Goal: Information Seeking & Learning: Find contact information

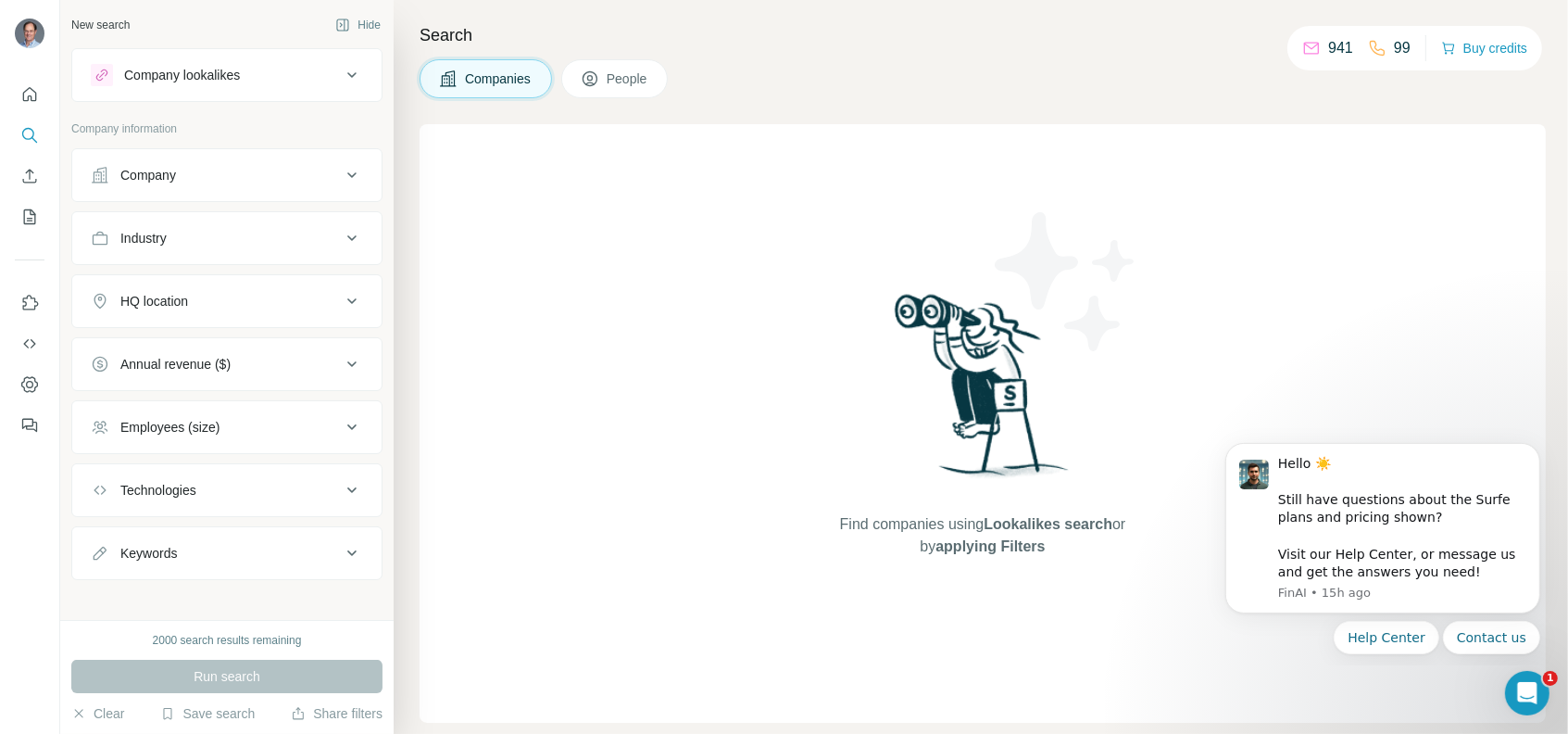
click at [187, 178] on div "Company" at bounding box center [215, 175] width 250 height 18
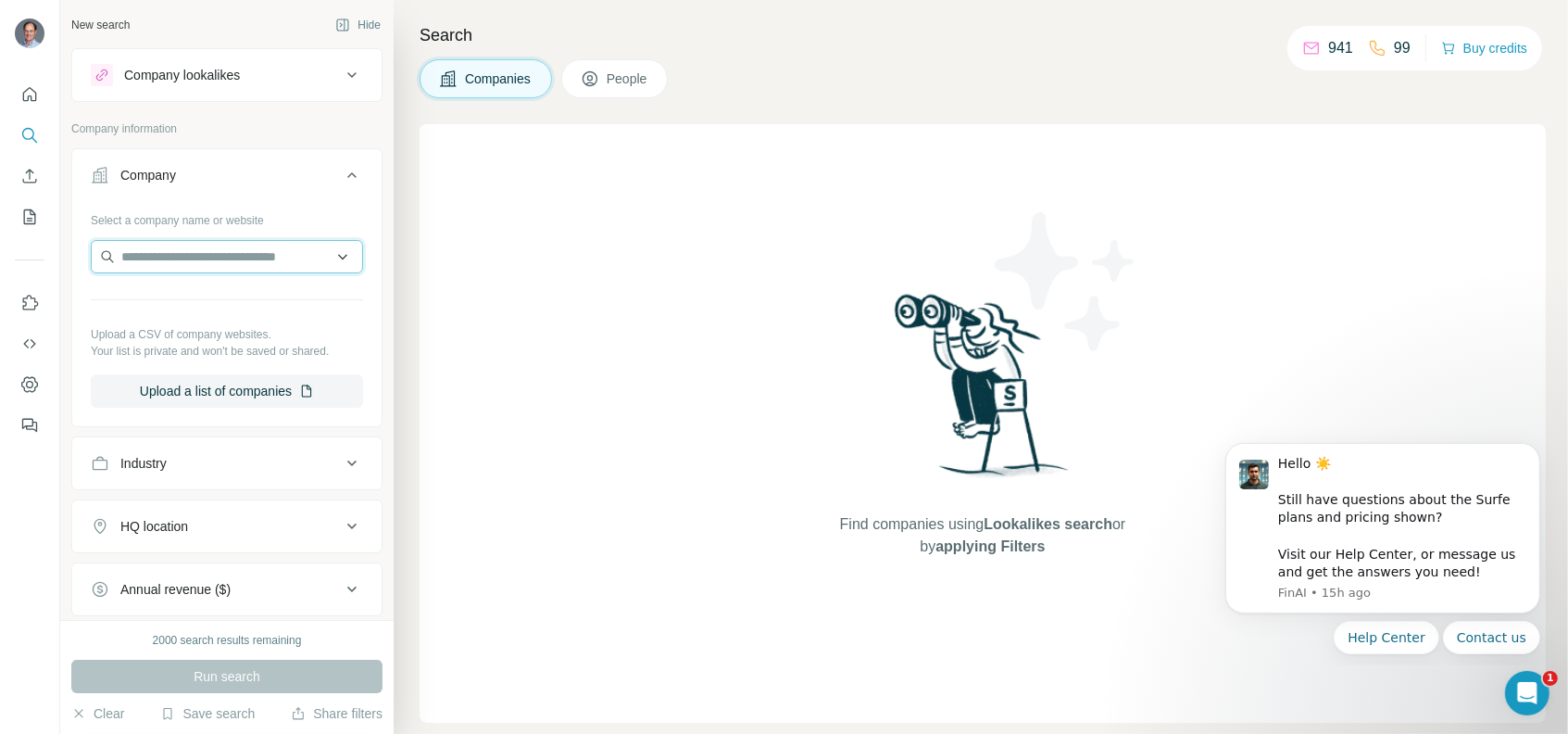
click at [182, 258] on input "text" at bounding box center [227, 257] width 272 height 34
paste input "**********"
click at [266, 247] on input "**********" at bounding box center [227, 257] width 272 height 34
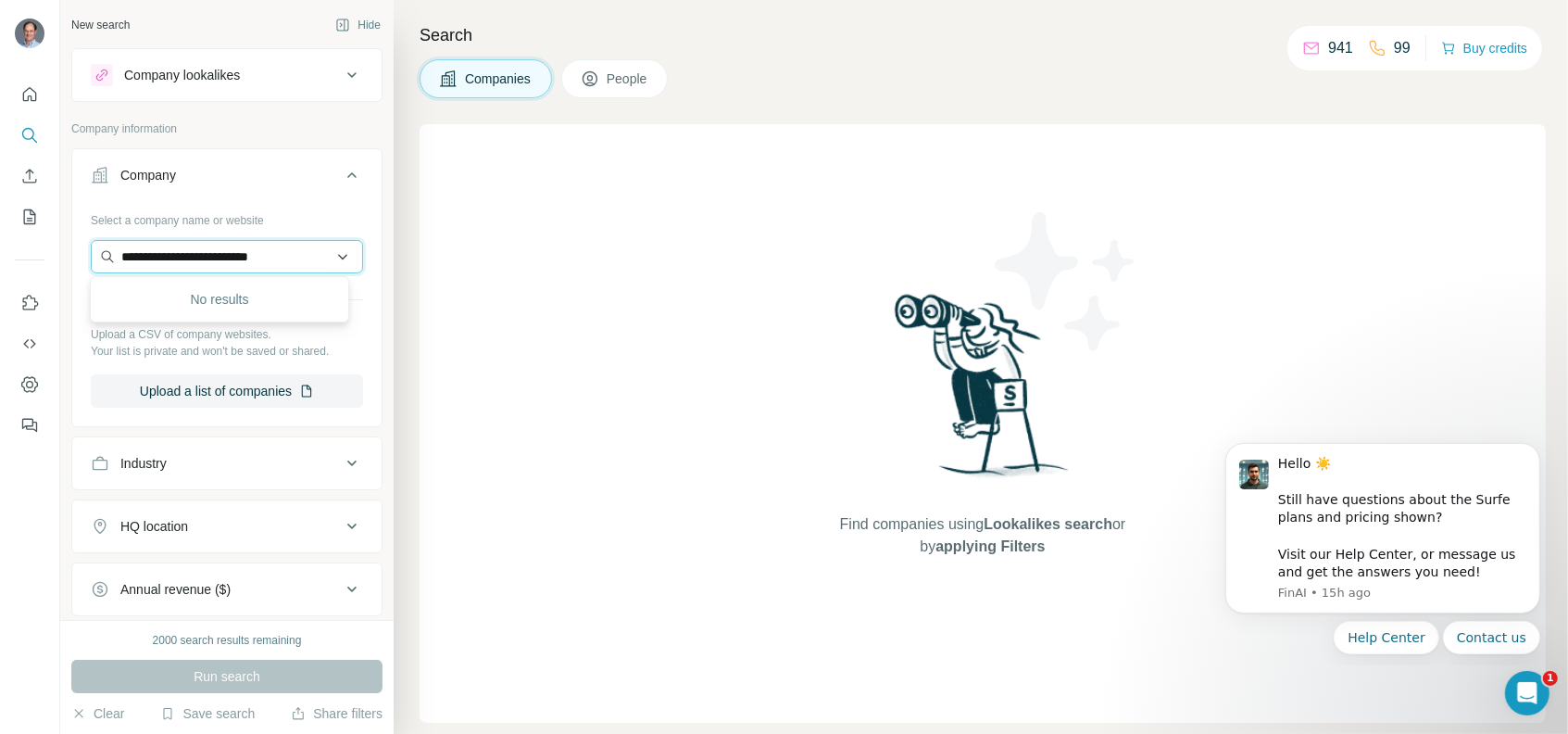
paste input "text"
type input "**********"
click at [195, 307] on p "[DOMAIN_NAME]" at bounding box center [188, 314] width 92 height 16
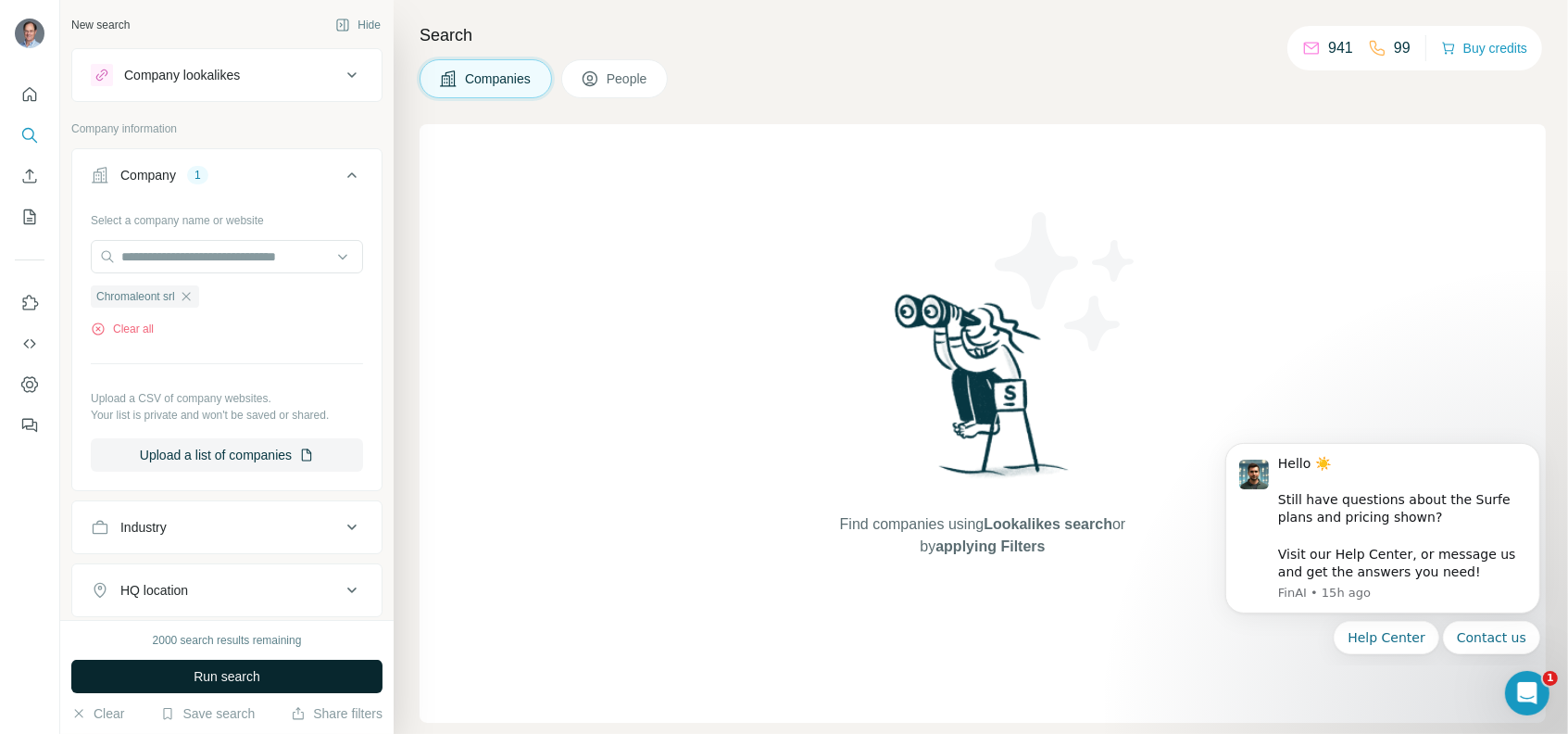
click at [296, 675] on button "Run search" at bounding box center [227, 676] width 311 height 34
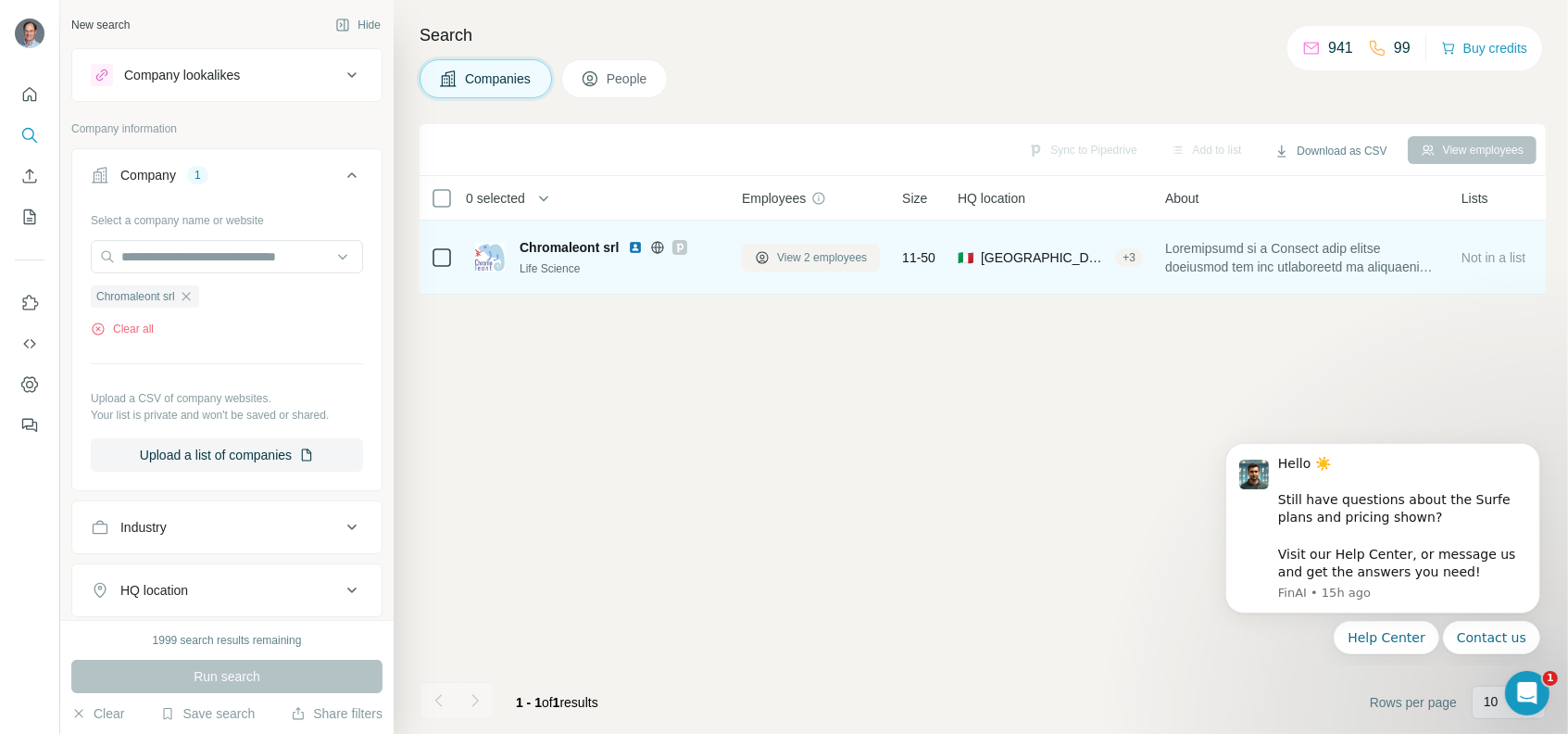
click at [824, 258] on span "View 2 employees" at bounding box center [822, 257] width 90 height 16
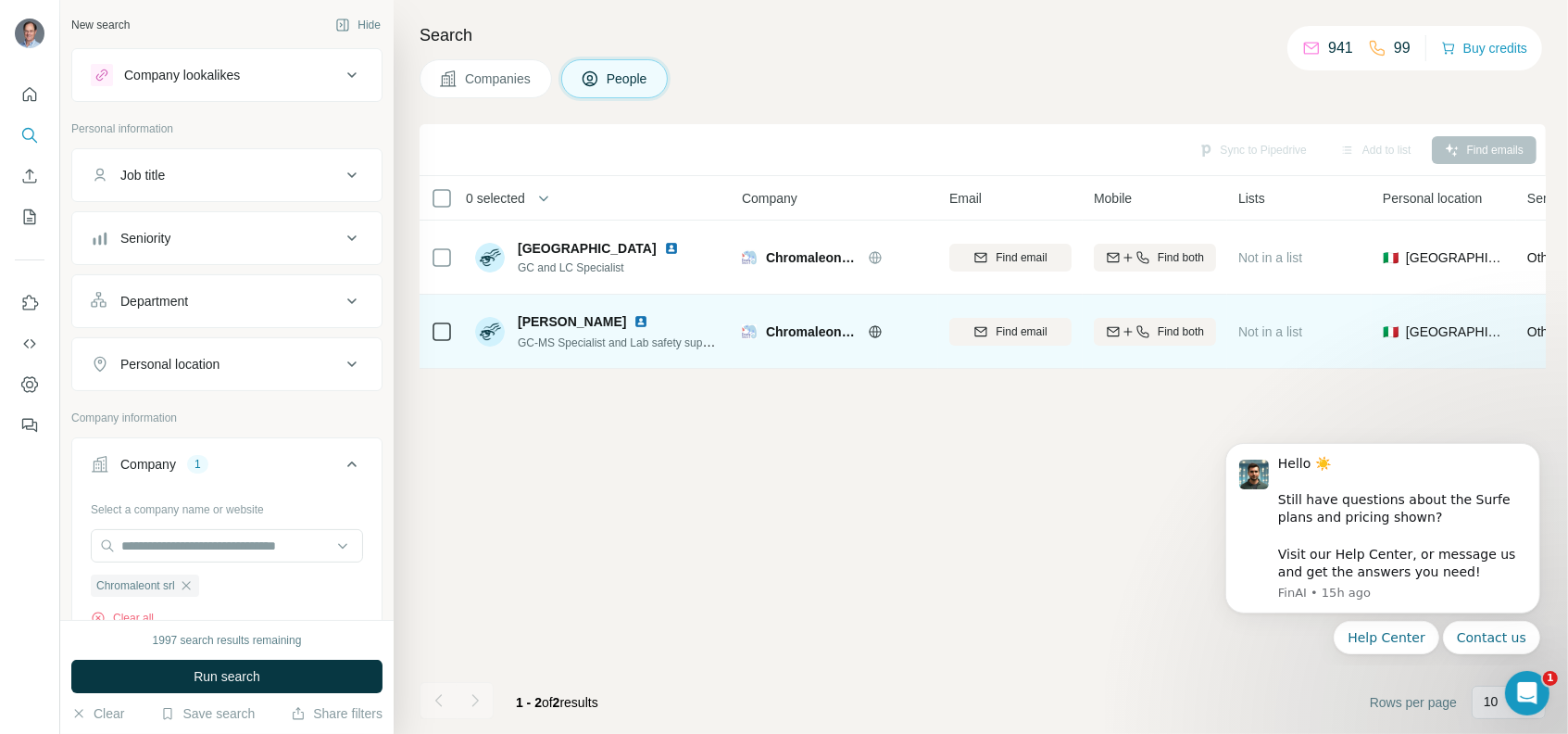
click at [641, 319] on img at bounding box center [640, 321] width 14 height 14
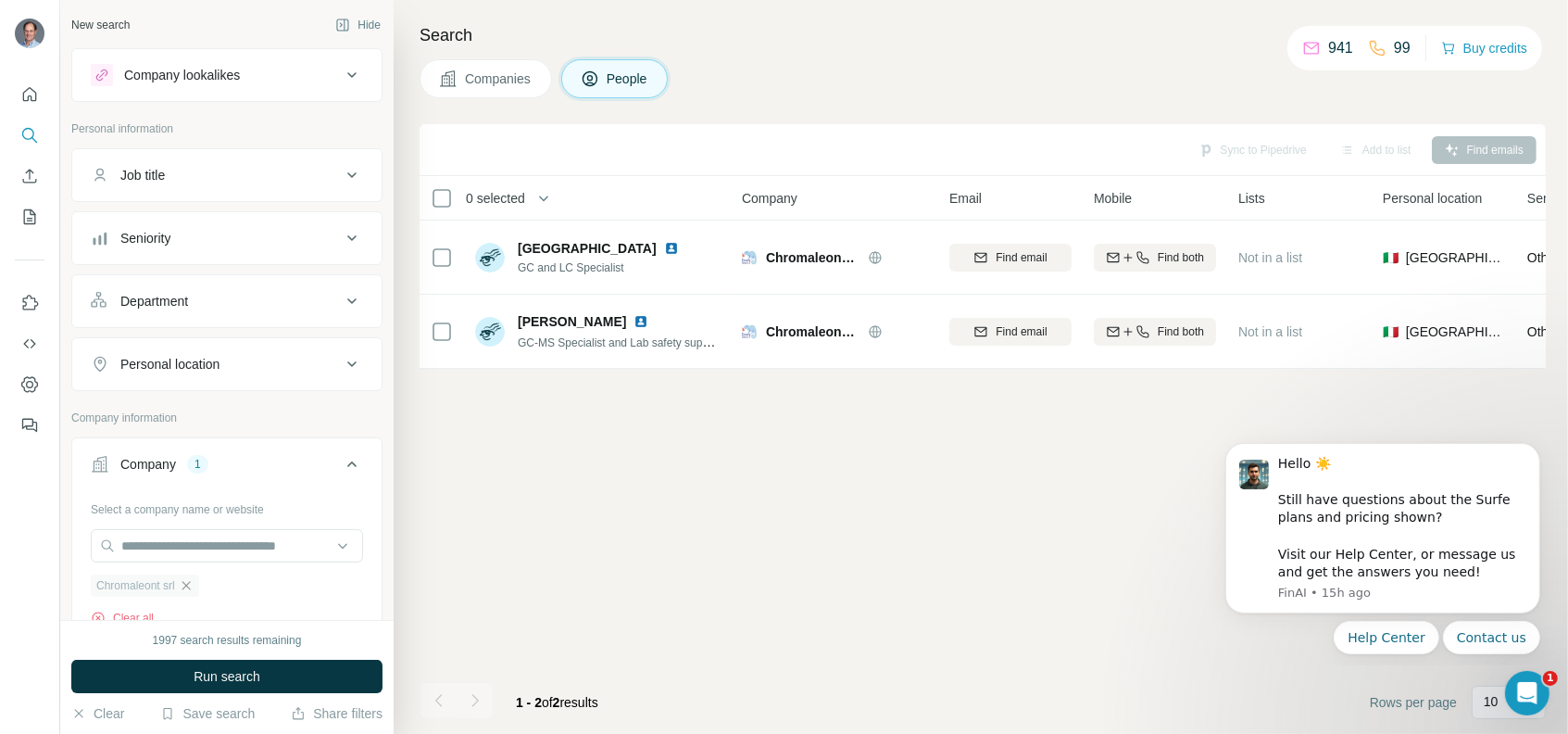
click at [189, 582] on icon "button" at bounding box center [185, 584] width 9 height 9
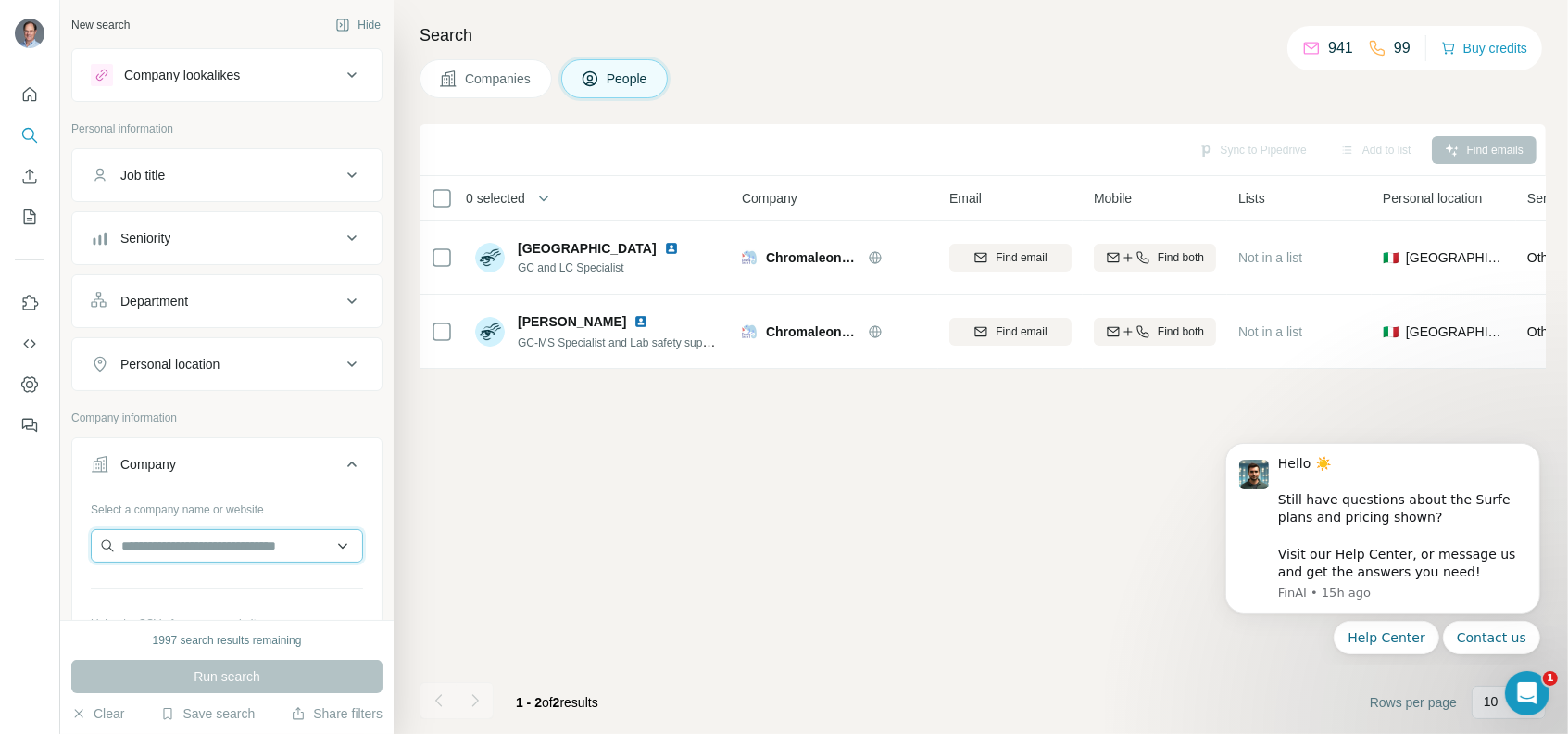
click at [201, 548] on input "text" at bounding box center [227, 545] width 272 height 34
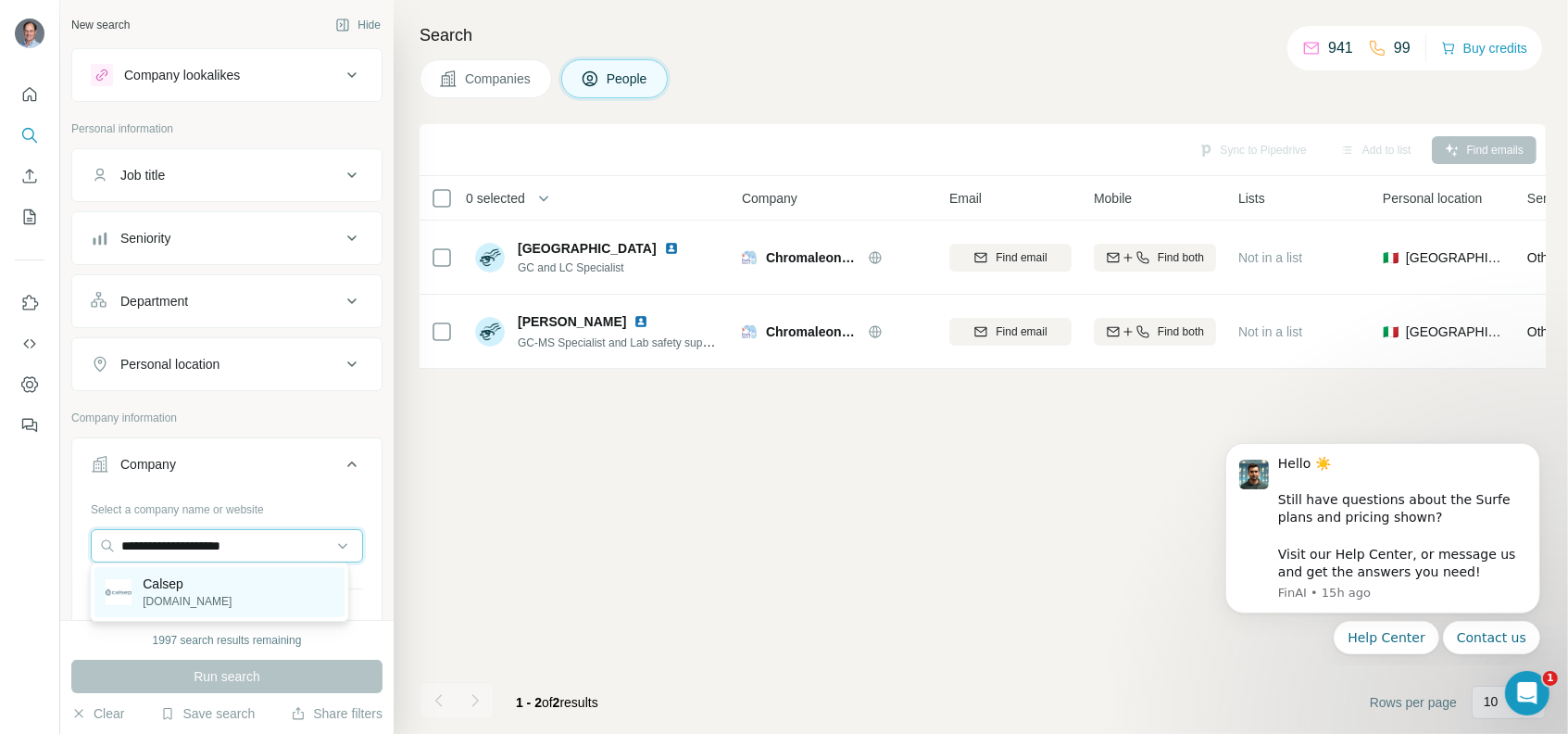
type input "**********"
click at [168, 599] on p "[DOMAIN_NAME]" at bounding box center [187, 601] width 89 height 16
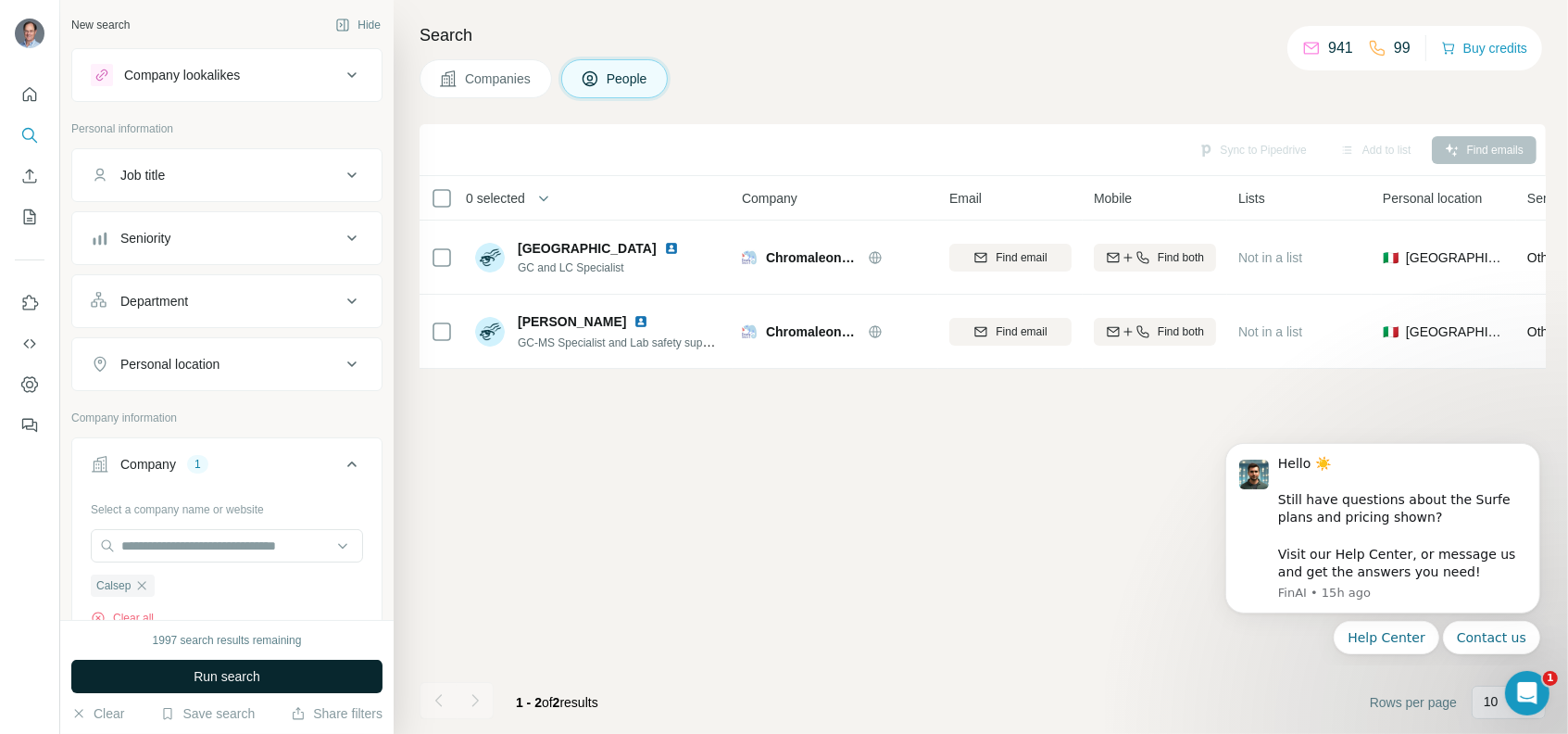
click at [239, 676] on span "Run search" at bounding box center [227, 675] width 67 height 18
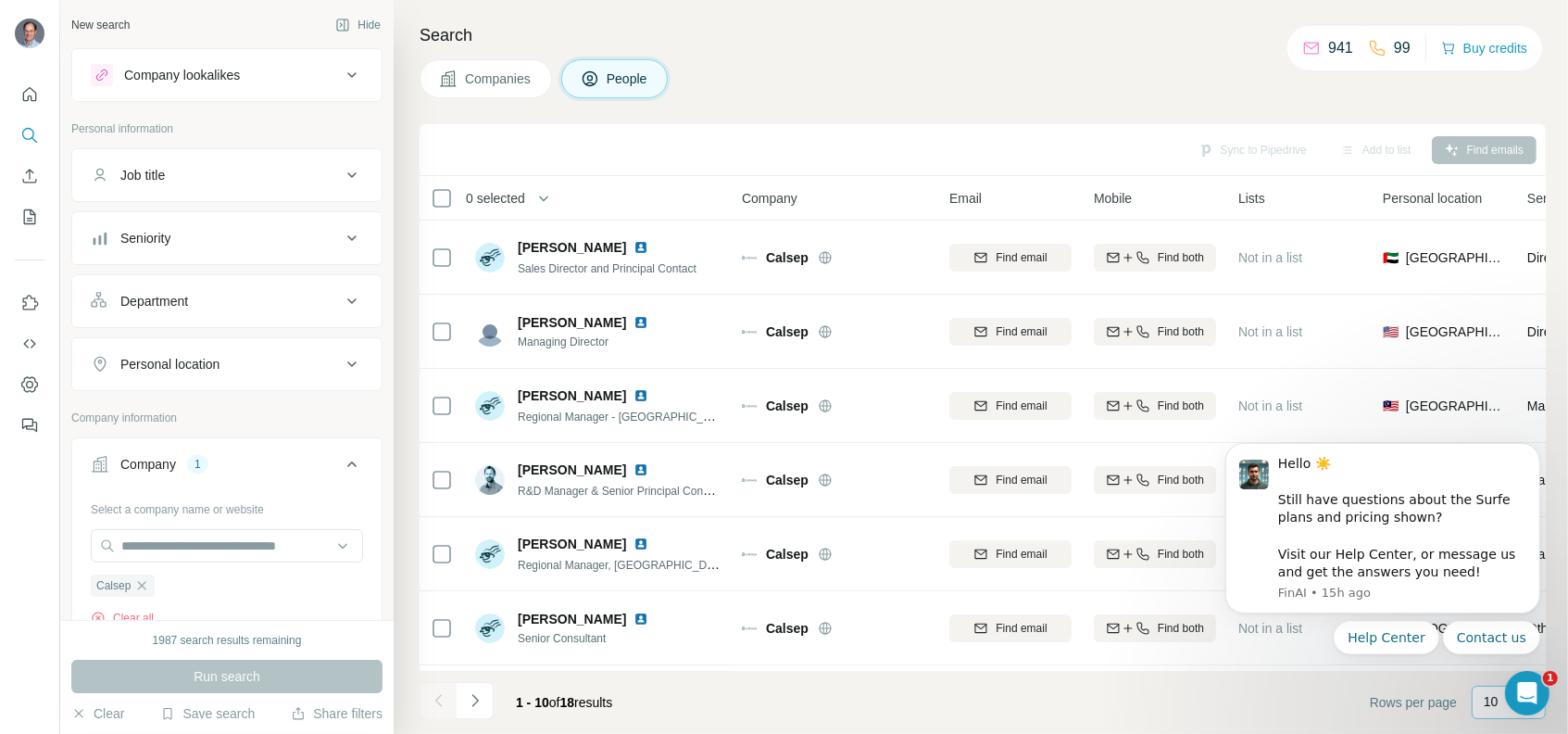
click at [1490, 704] on p "10" at bounding box center [1490, 700] width 14 height 18
click at [1485, 668] on div "10" at bounding box center [1508, 660] width 65 height 34
click at [1529, 449] on icon "Dismiss notification" at bounding box center [1533, 447] width 11 height 11
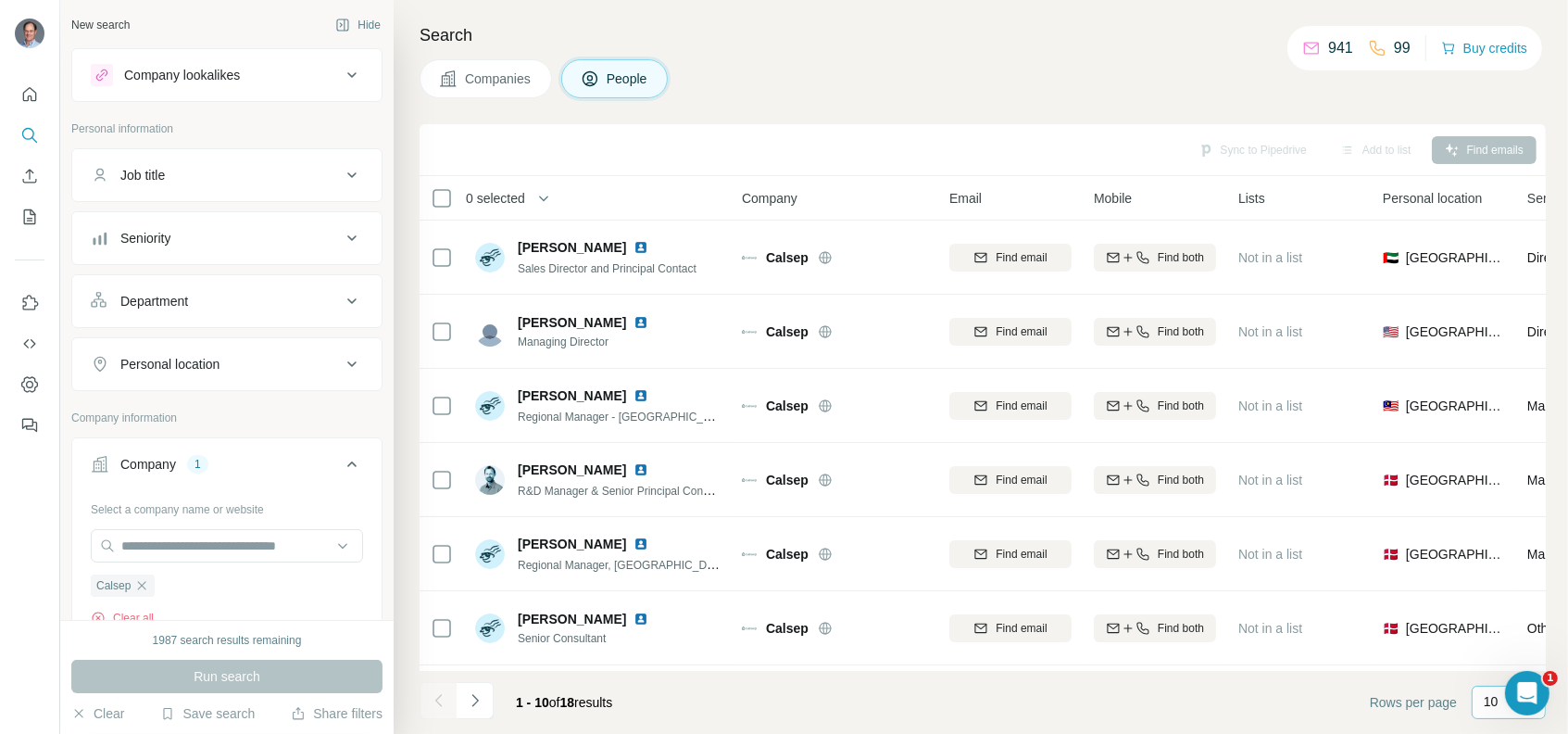
click at [1483, 706] on p "10" at bounding box center [1490, 700] width 14 height 18
click at [1506, 566] on div "60" at bounding box center [1508, 559] width 42 height 18
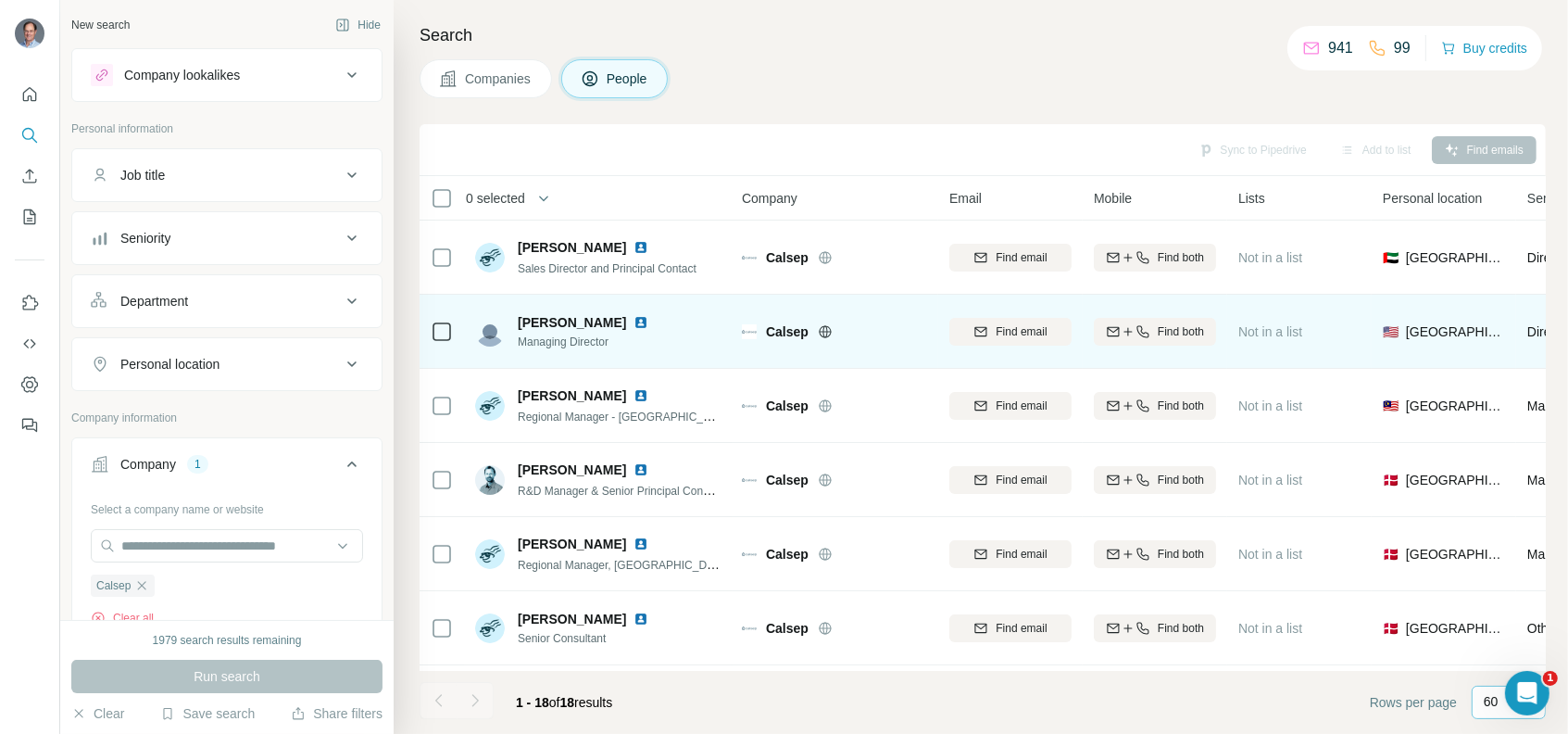
click at [637, 315] on img at bounding box center [640, 322] width 14 height 14
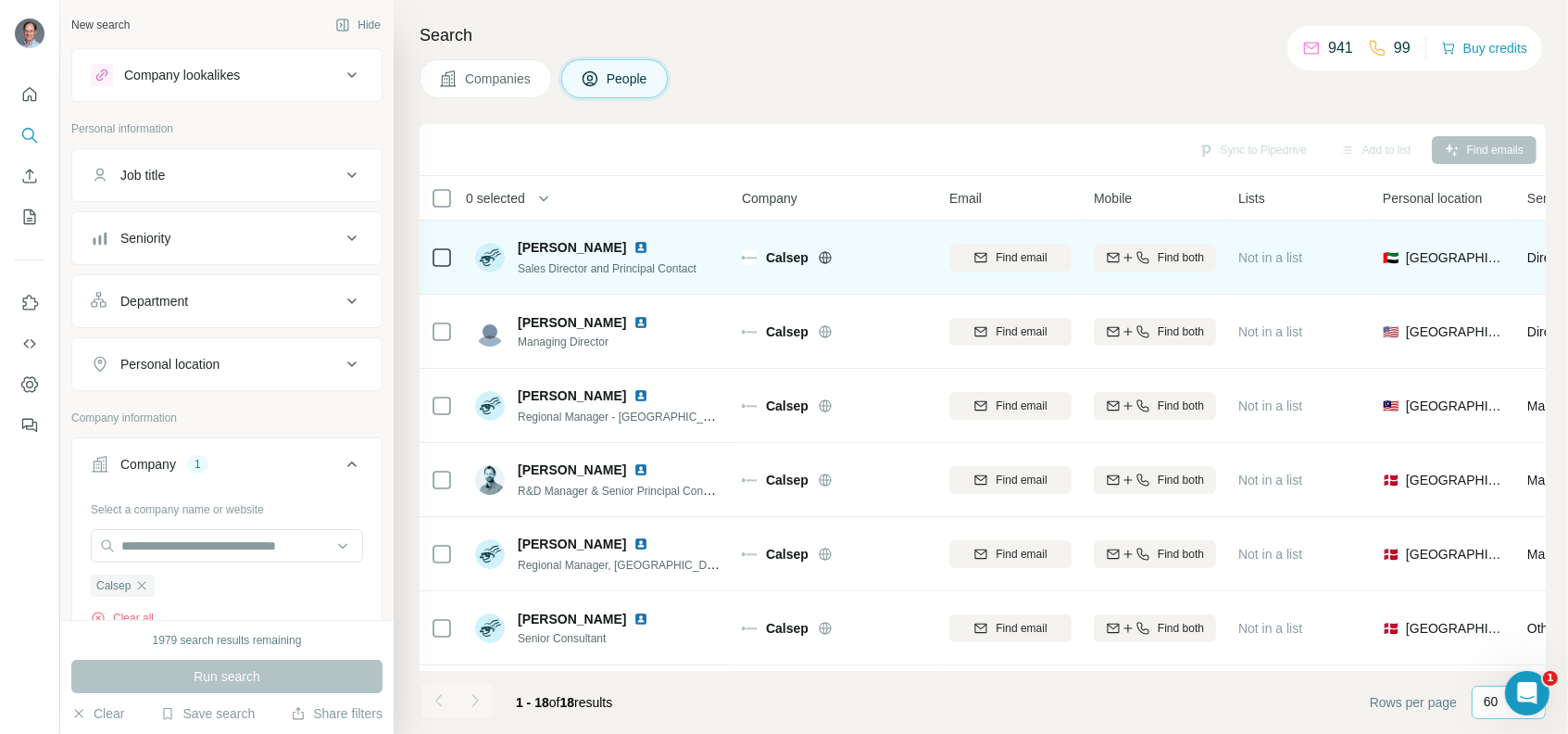
click at [824, 251] on icon at bounding box center [825, 257] width 12 height 12
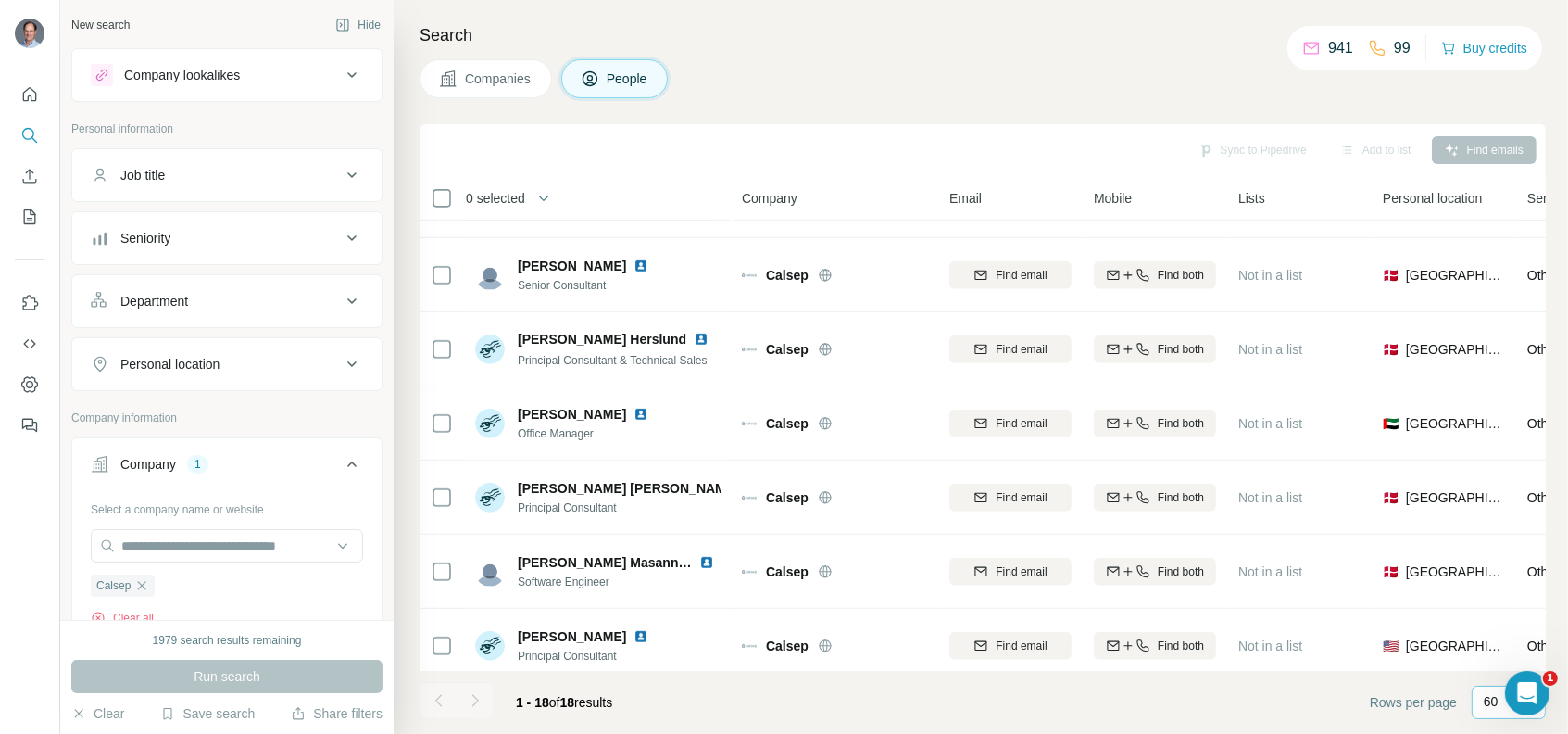
scroll to position [892, 0]
